Goal: Information Seeking & Learning: Learn about a topic

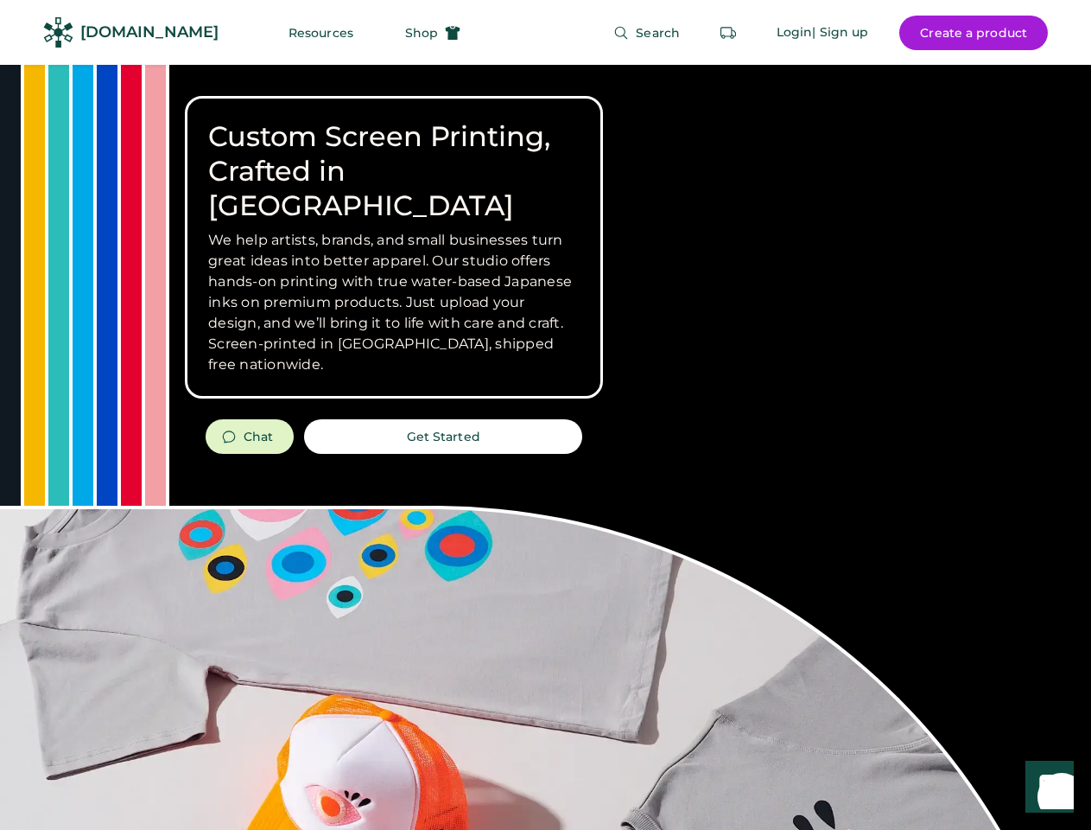
click at [545, 415] on div "Custom Screen Printing, Crafted in [GEOGRAPHIC_DATA] We help artists, brands, a…" at bounding box center [545, 613] width 1091 height 1097
click at [545, 447] on div "Custom Screen Printing, Crafted in [GEOGRAPHIC_DATA] We help artists, brands, a…" at bounding box center [545, 613] width 1091 height 1097
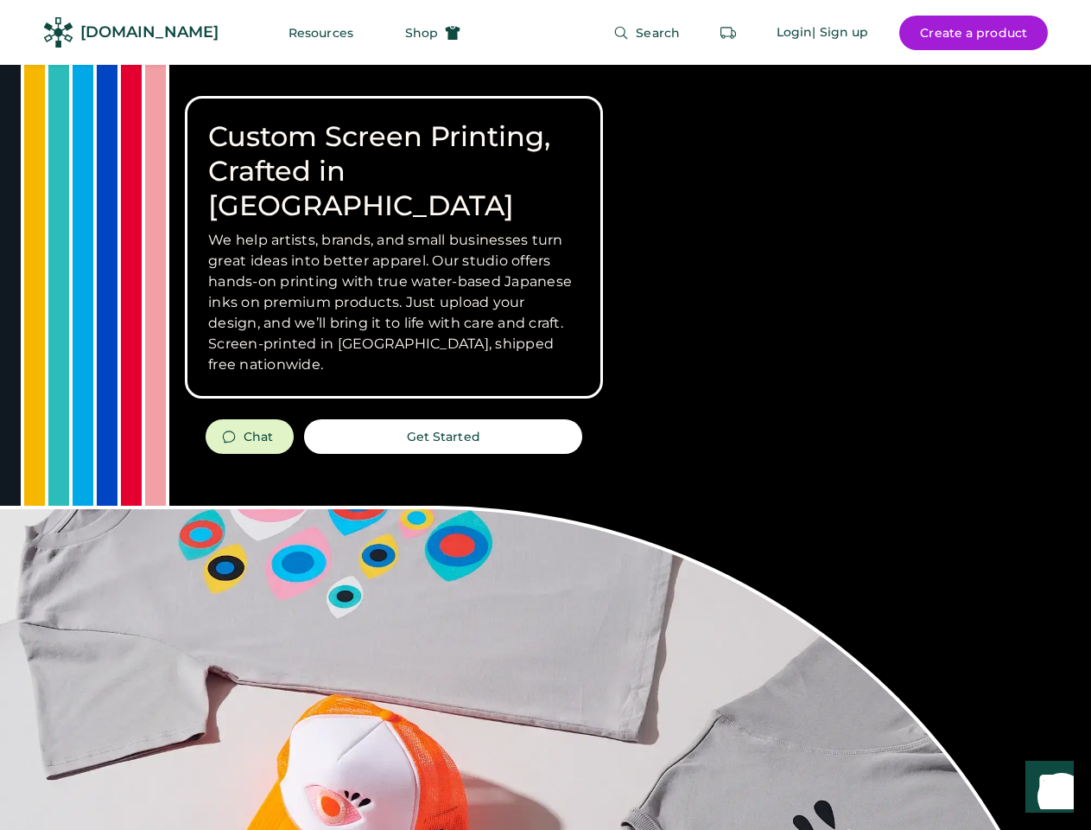
click at [545, 447] on div "Custom Screen Printing, Crafted in [GEOGRAPHIC_DATA] We help artists, brands, a…" at bounding box center [545, 613] width 1091 height 1097
click at [394, 247] on h3 "We help artists, brands, and small businesses turn great ideas into better appa…" at bounding box center [394, 302] width 372 height 145
click at [394, 230] on h3 "We help artists, brands, and small businesses turn great ideas into better appa…" at bounding box center [394, 302] width 372 height 145
click at [394, 154] on h1 "Custom Screen Printing, Crafted in [GEOGRAPHIC_DATA]" at bounding box center [394, 171] width 372 height 104
